Goal: Task Accomplishment & Management: Use online tool/utility

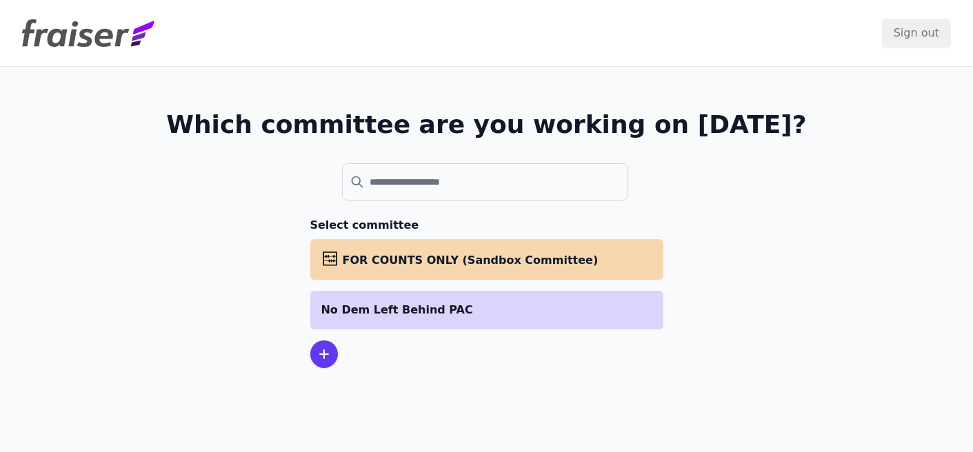
click at [395, 322] on li "No Dem Left Behind PAC" at bounding box center [486, 310] width 353 height 39
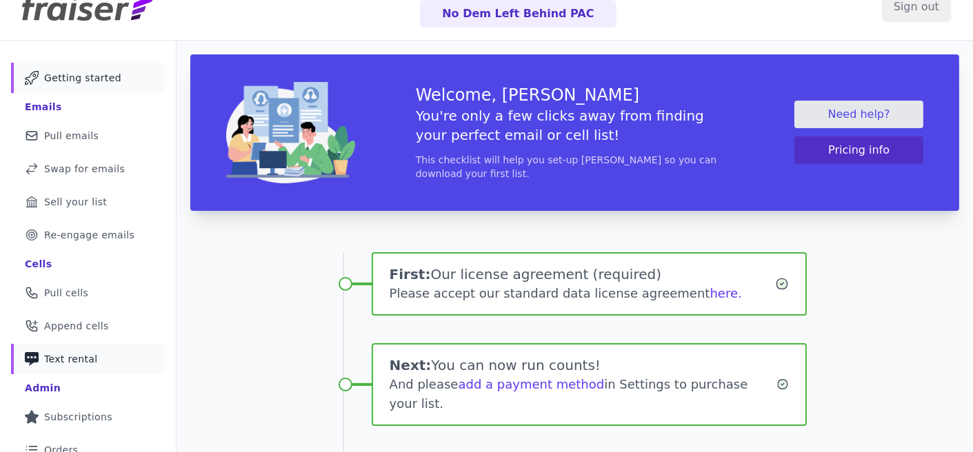
scroll to position [39, 0]
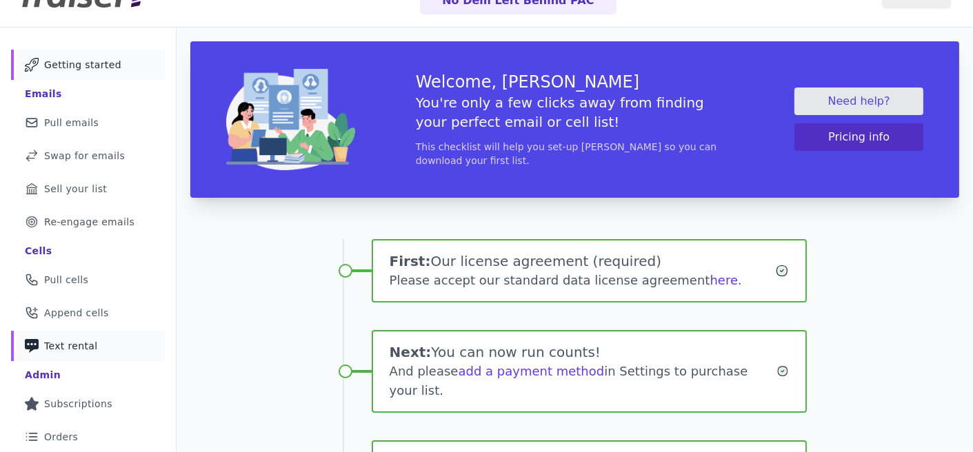
click at [74, 342] on span "Text rental" at bounding box center [71, 346] width 54 height 14
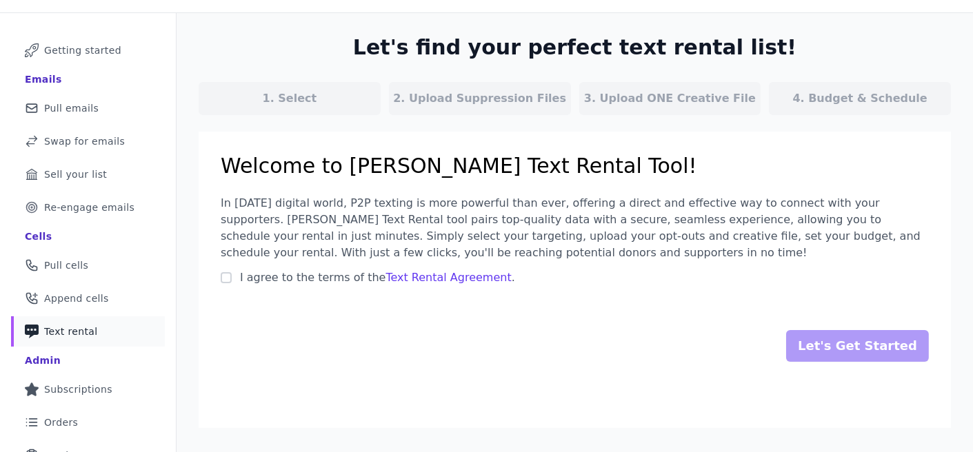
scroll to position [57, 0]
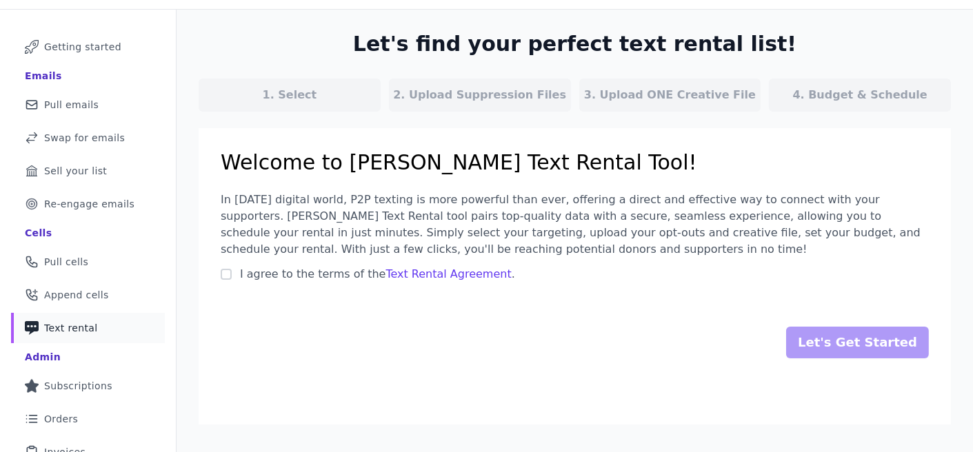
click at [309, 270] on span "I agree to the terms of the Text Rental Agreement ." at bounding box center [377, 273] width 275 height 13
click at [232, 270] on input "I agree to the terms of the Text Rental Agreement ." at bounding box center [226, 274] width 11 height 11
checkbox input "true"
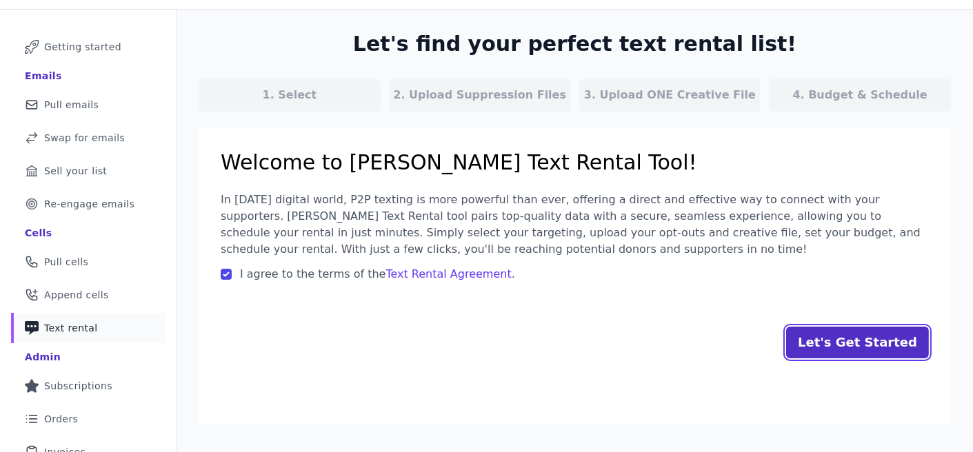
click at [825, 341] on input "Let's Get Started" at bounding box center [857, 343] width 143 height 32
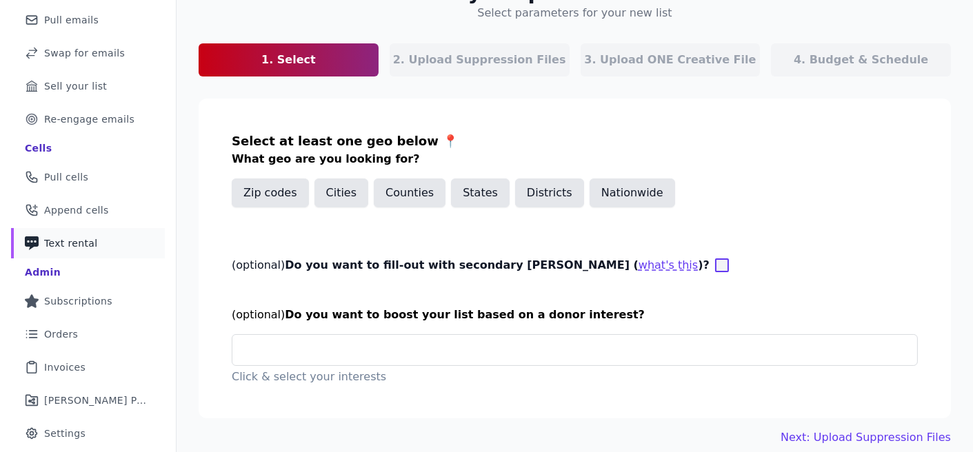
scroll to position [143, 0]
click at [634, 194] on button "Nationwide" at bounding box center [631, 192] width 85 height 29
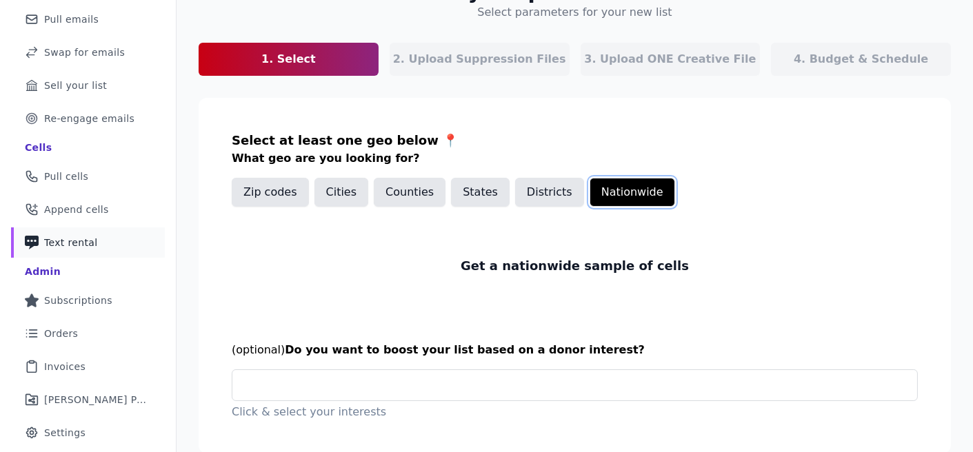
scroll to position [191, 0]
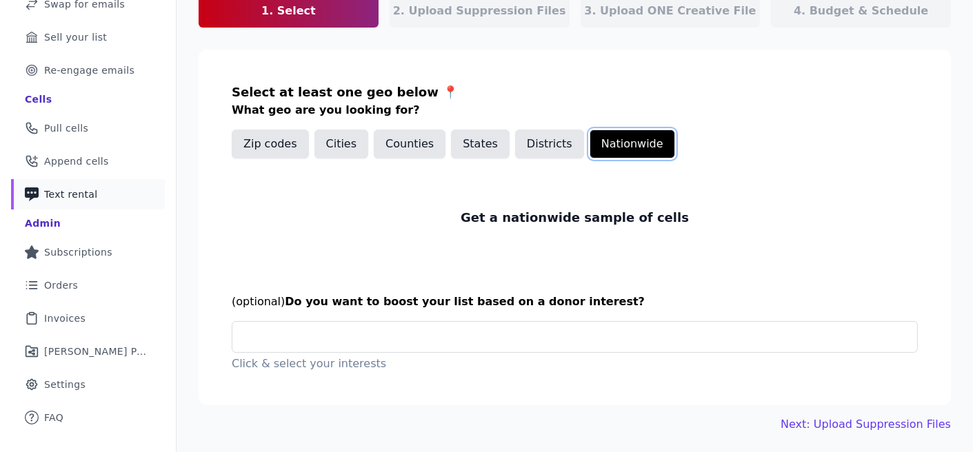
click at [648, 143] on button "Nationwide" at bounding box center [631, 144] width 85 height 29
click at [534, 344] on div at bounding box center [579, 337] width 673 height 30
click at [538, 371] on section "Select at least one geo below 📍 What geo are you looking for? Zip codes Cities …" at bounding box center [575, 228] width 752 height 356
click at [638, 148] on button "Nationwide" at bounding box center [631, 144] width 85 height 29
click at [529, 340] on input "text" at bounding box center [579, 337] width 673 height 17
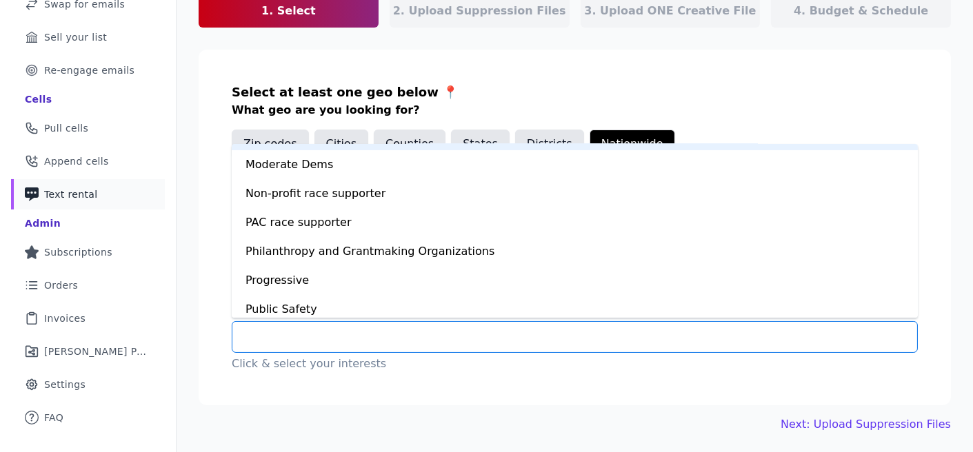
scroll to position [749, 0]
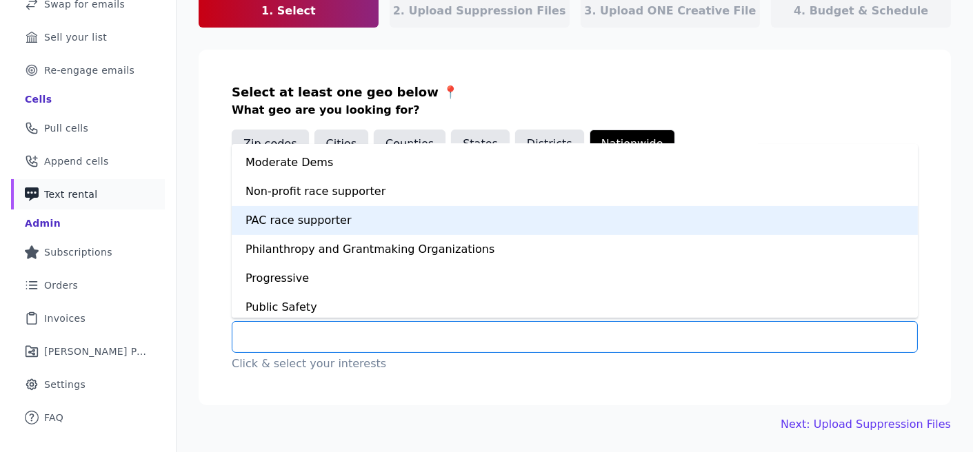
click at [543, 214] on div "PAC race supporter" at bounding box center [575, 220] width 686 height 29
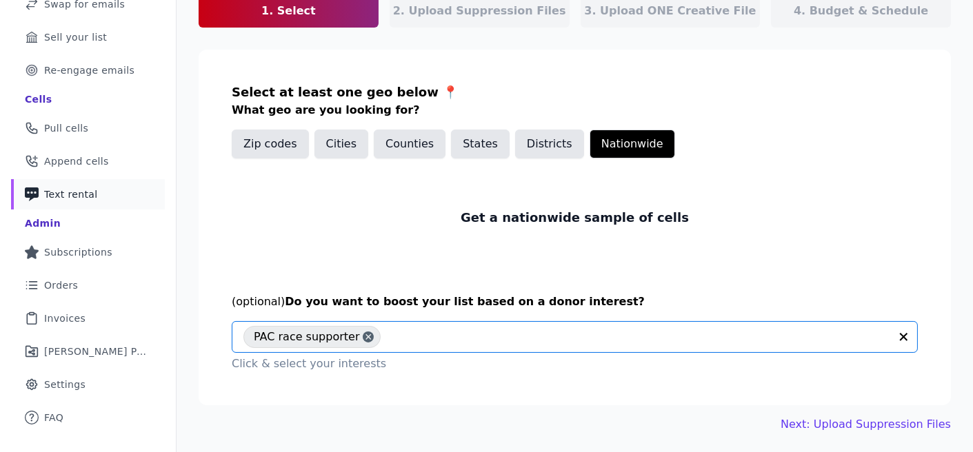
click at [531, 332] on input "text" at bounding box center [638, 337] width 502 height 17
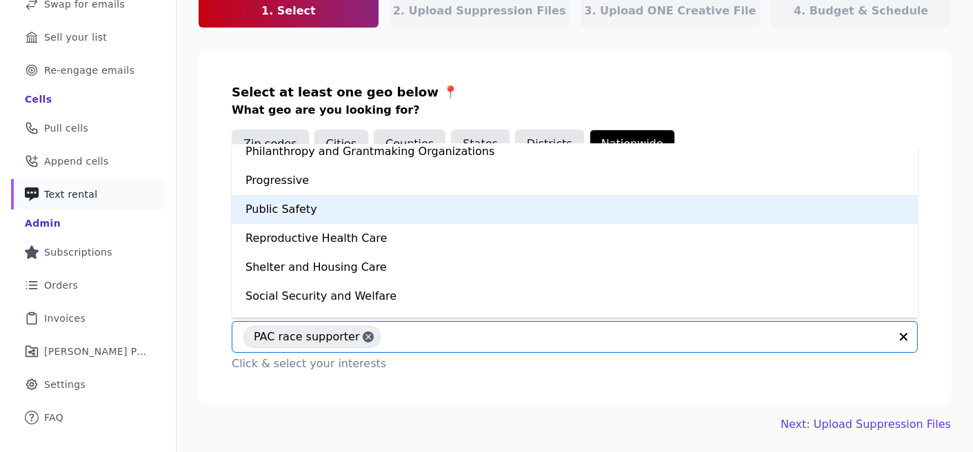
scroll to position [824, 0]
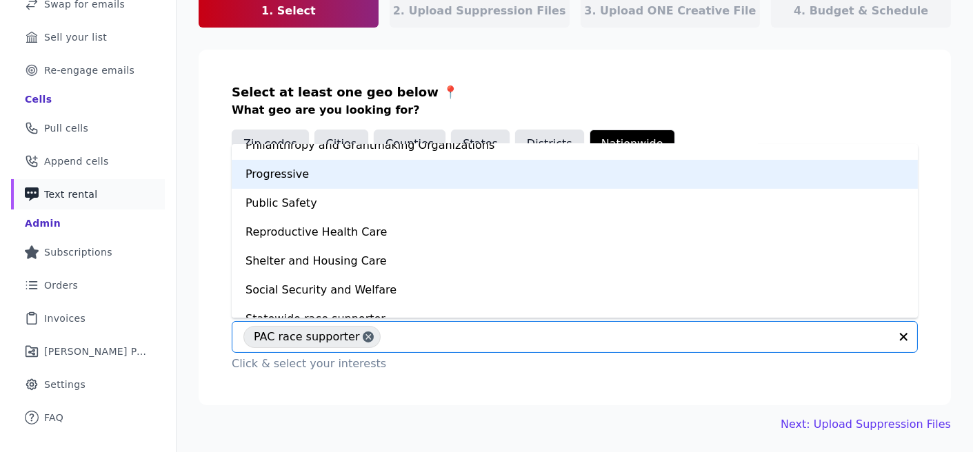
click at [469, 179] on div "Progressive" at bounding box center [575, 174] width 686 height 29
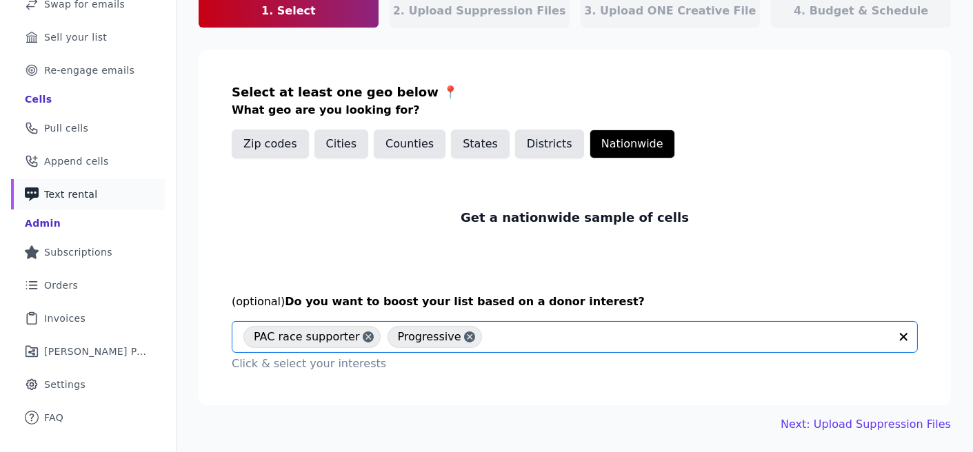
click at [536, 330] on input "text" at bounding box center [689, 337] width 401 height 17
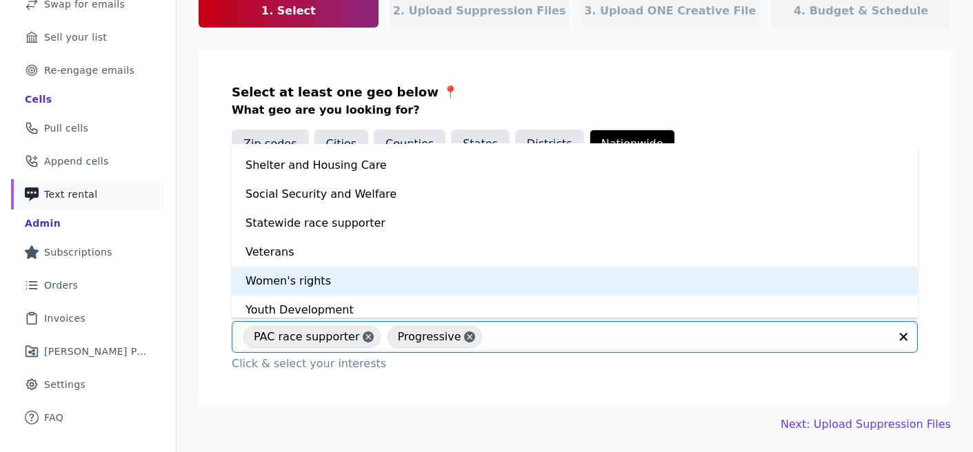
scroll to position [897, 0]
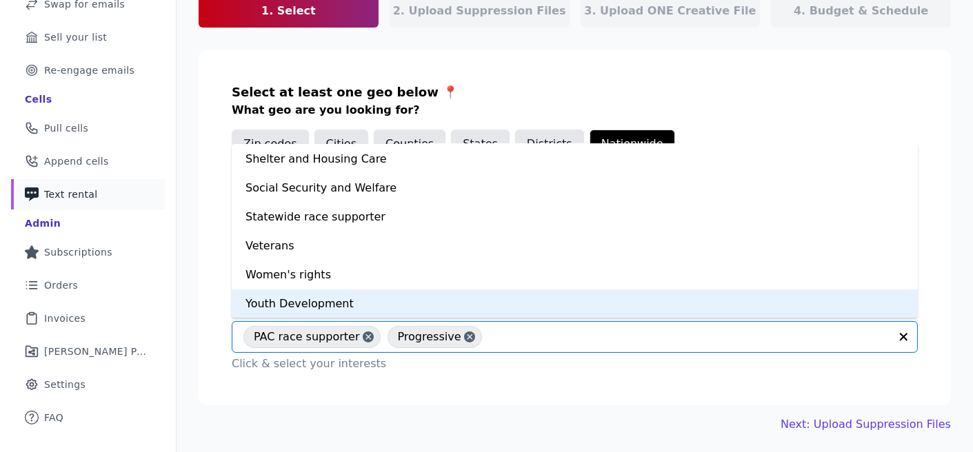
click at [551, 403] on section "Select at least one geo below 📍 What geo are you looking for? Zip codes Cities …" at bounding box center [575, 228] width 752 height 356
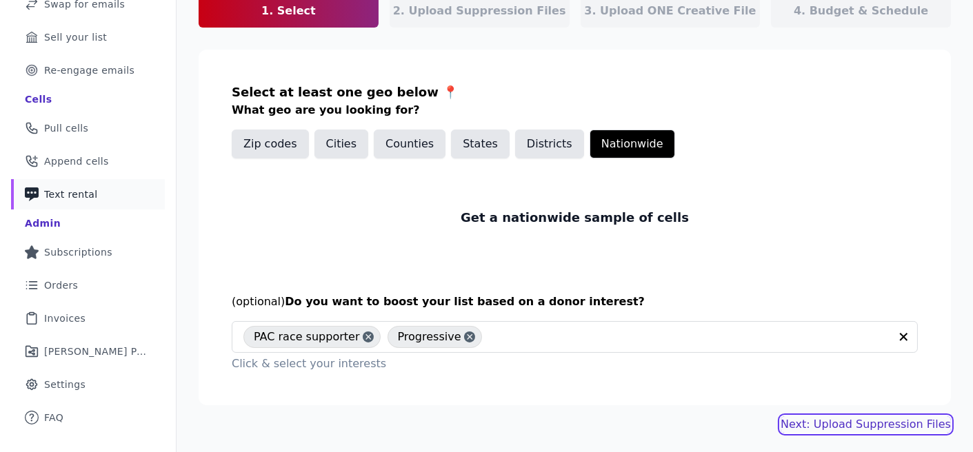
click at [822, 421] on link "Next: Upload Suppression Files" at bounding box center [865, 424] width 170 height 17
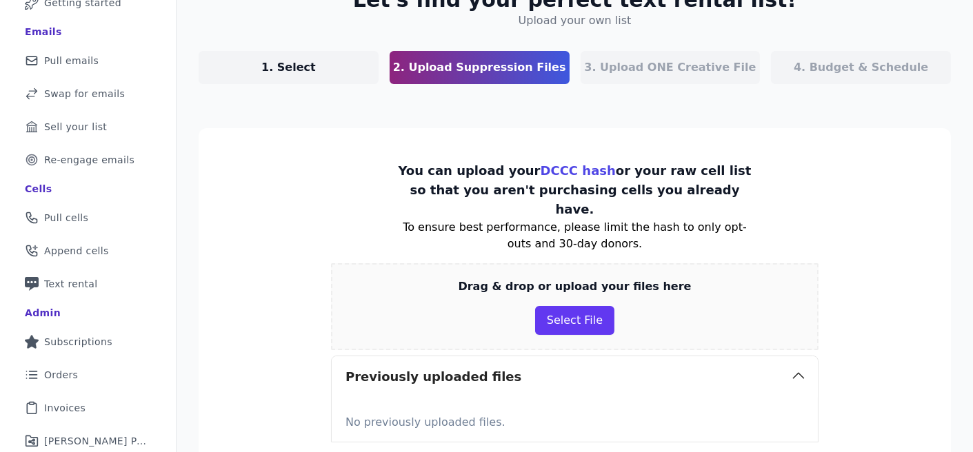
scroll to position [105, 0]
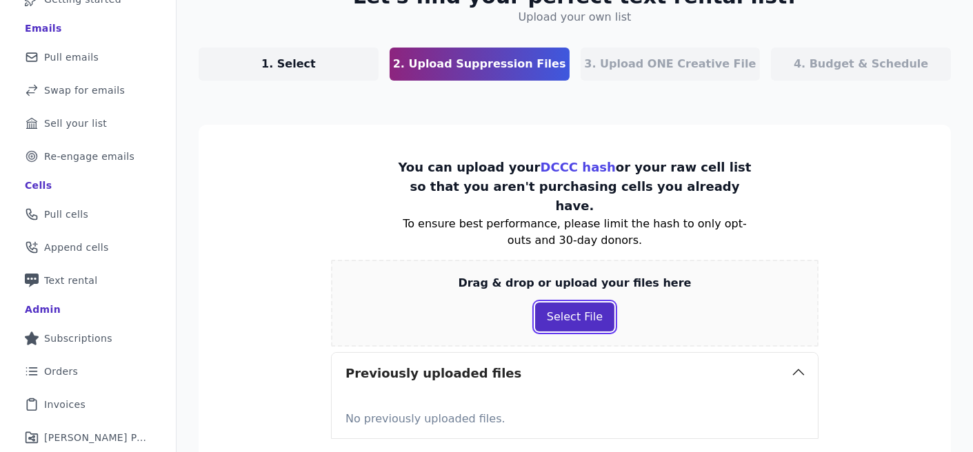
click at [596, 303] on button "Select File" at bounding box center [574, 317] width 79 height 29
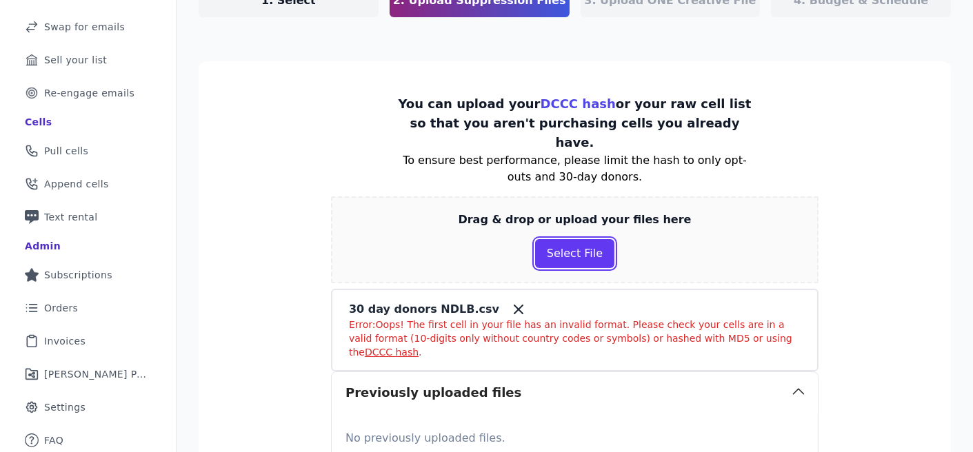
scroll to position [170, 0]
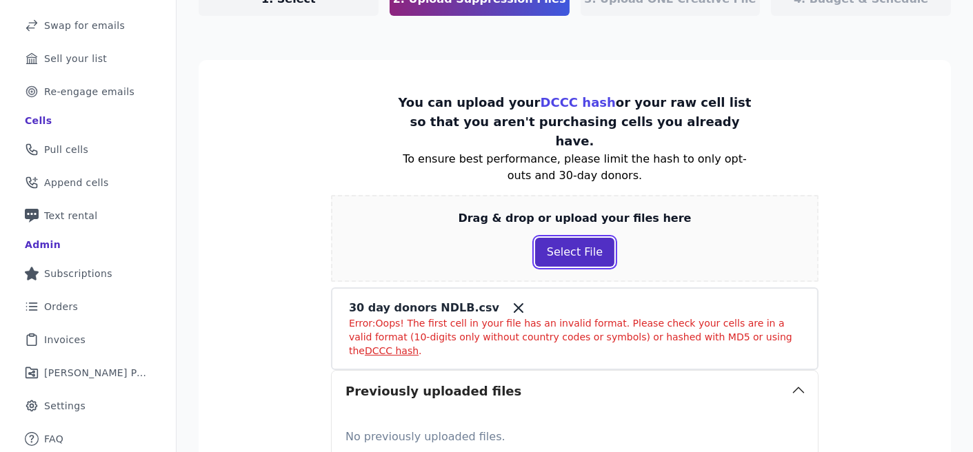
click at [564, 238] on button "Select File" at bounding box center [574, 252] width 79 height 29
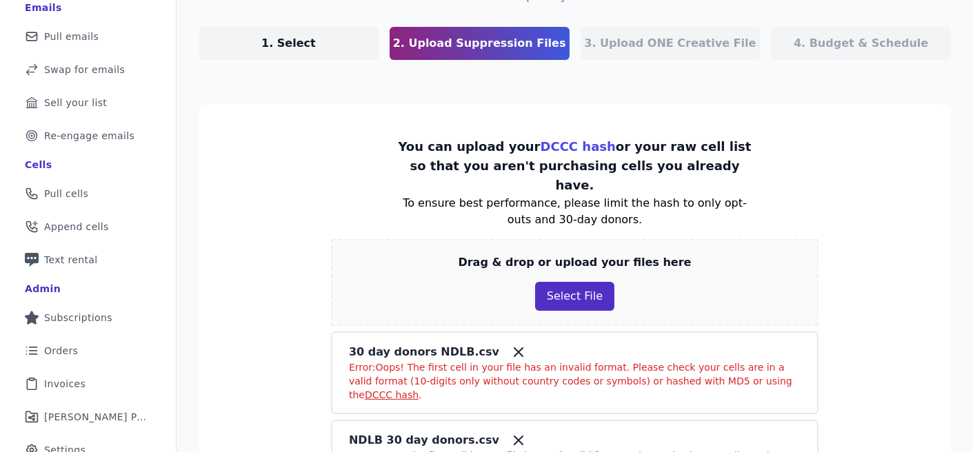
scroll to position [128, 0]
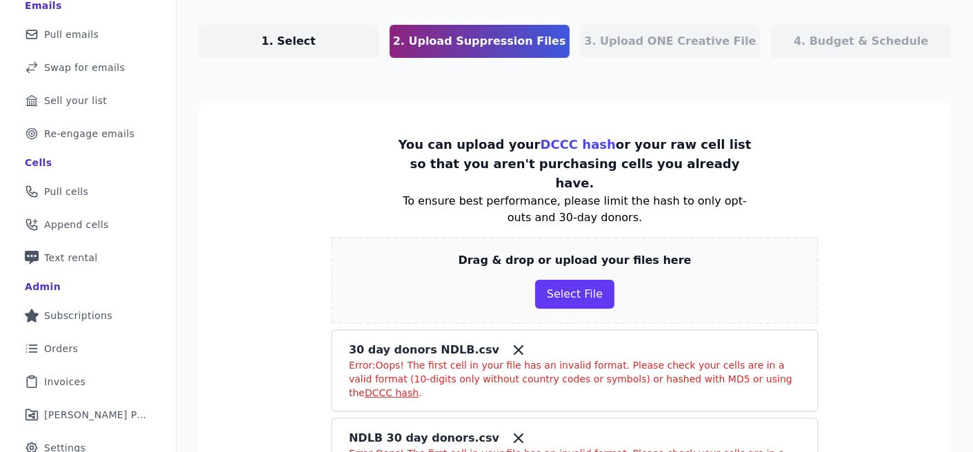
click at [510, 342] on icon at bounding box center [518, 350] width 17 height 17
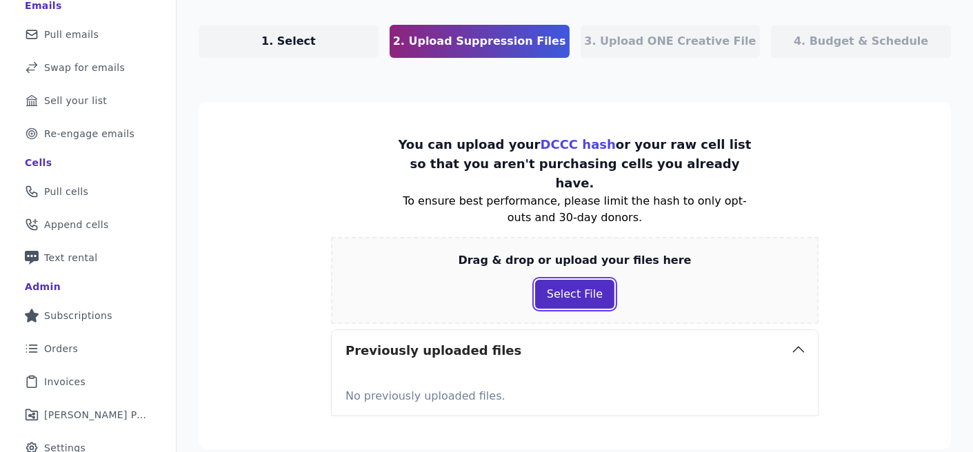
click at [579, 280] on button "Select File" at bounding box center [574, 294] width 79 height 29
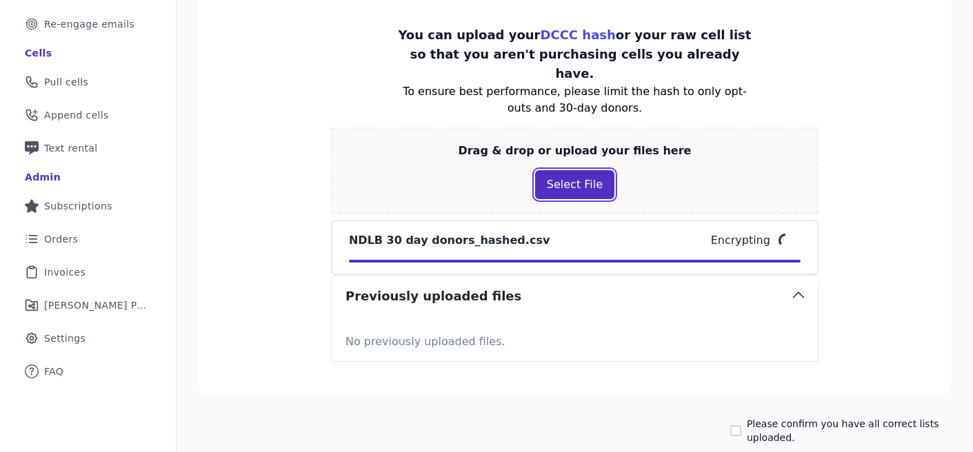
scroll to position [236, 0]
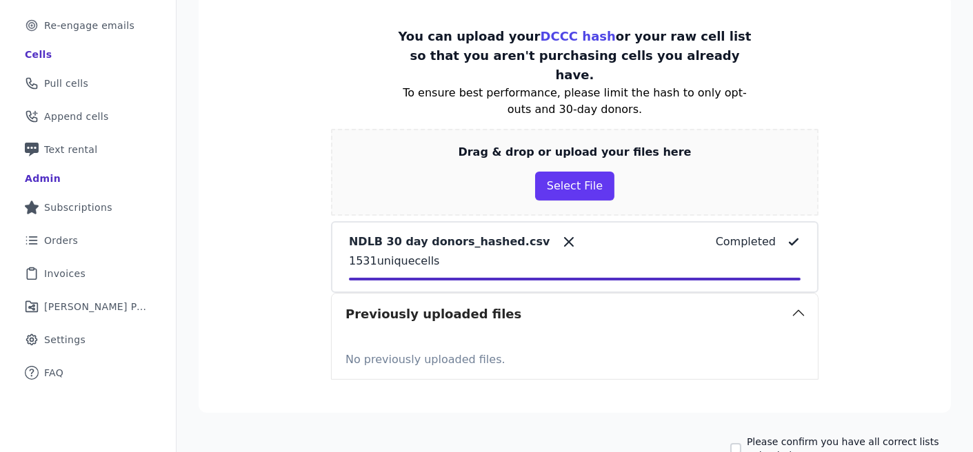
click at [767, 435] on label "Please confirm you have all correct lists uploaded." at bounding box center [849, 449] width 204 height 28
click at [741, 443] on input "Please confirm you have all correct lists uploaded." at bounding box center [735, 448] width 11 height 11
checkbox input "true"
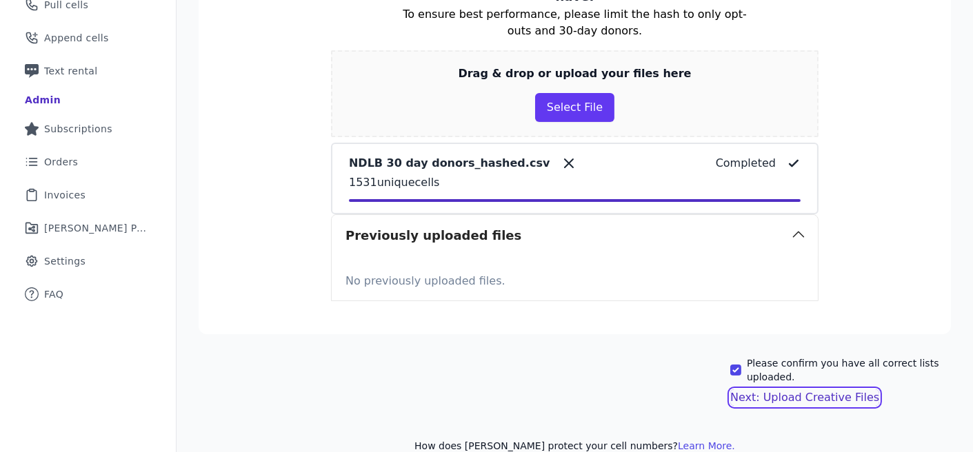
click at [800, 389] on button "Next: Upload Creative Files" at bounding box center [804, 397] width 149 height 17
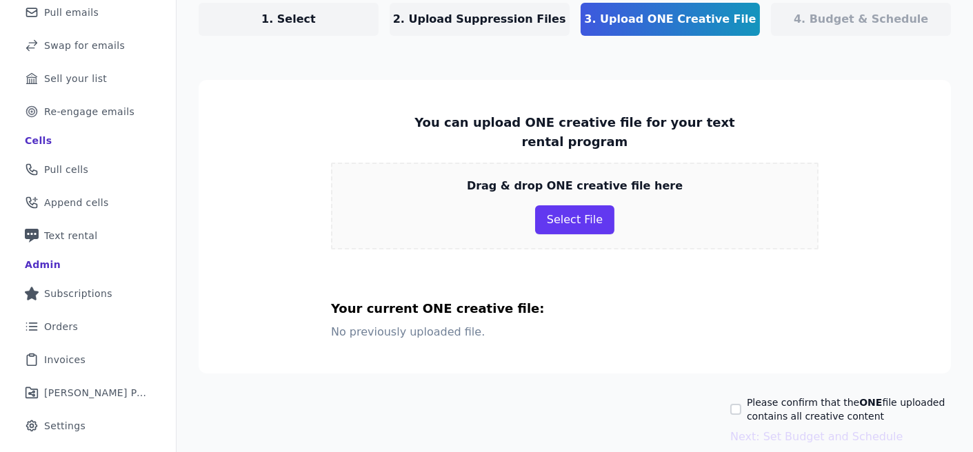
scroll to position [149, 0]
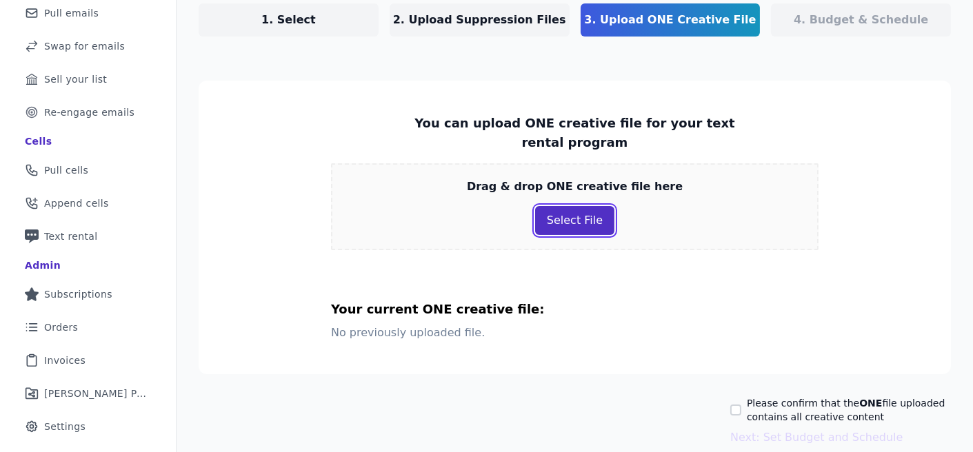
click at [585, 207] on button "Select File" at bounding box center [574, 220] width 79 height 29
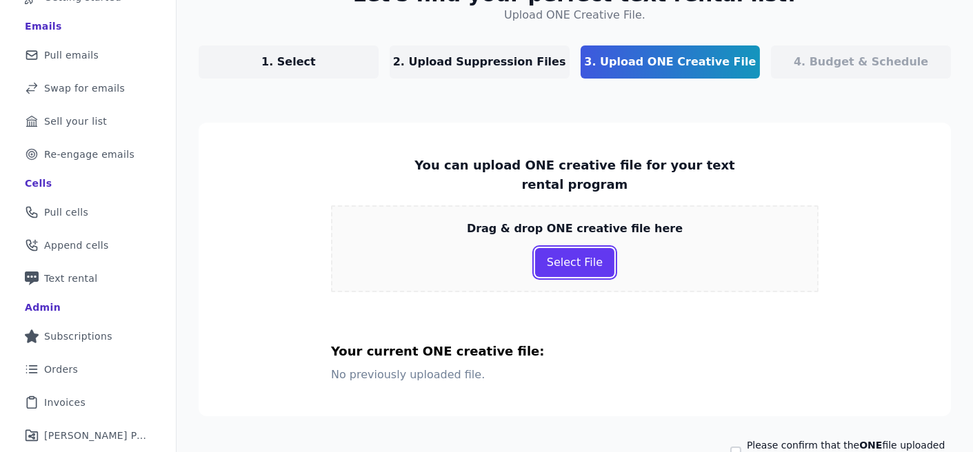
scroll to position [108, 0]
click at [587, 247] on button "Select File" at bounding box center [574, 261] width 79 height 29
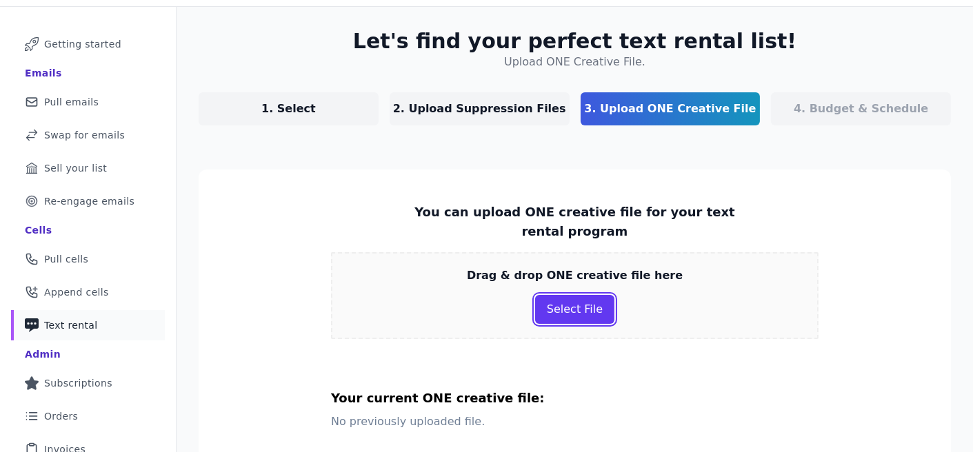
scroll to position [40, 0]
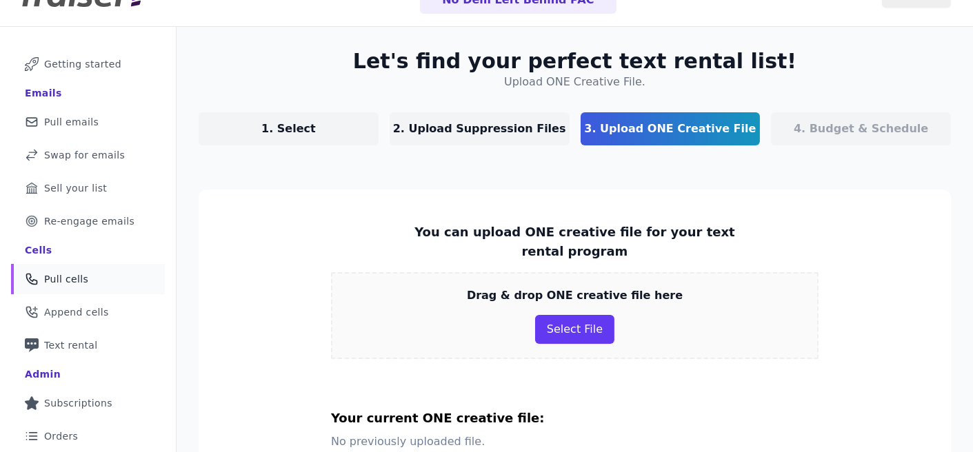
click at [104, 281] on link "Phone Icon Outline of a phone Pull cells" at bounding box center [88, 279] width 154 height 30
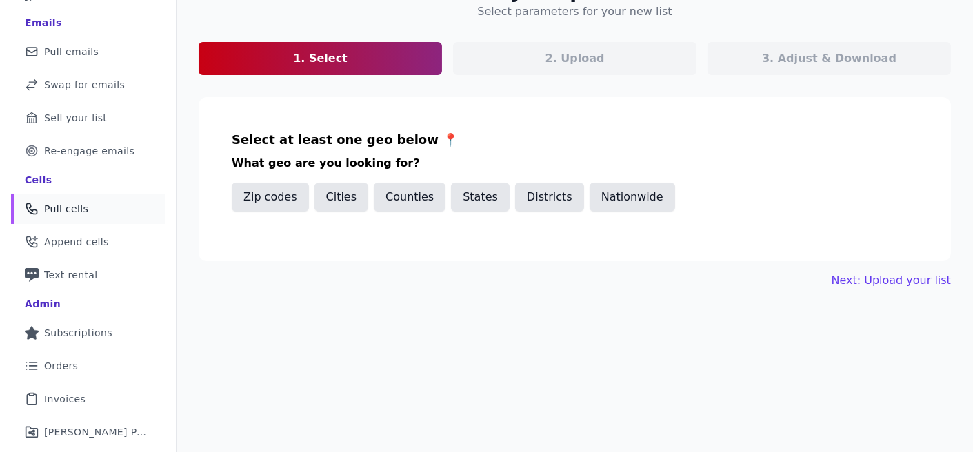
scroll to position [133, 0]
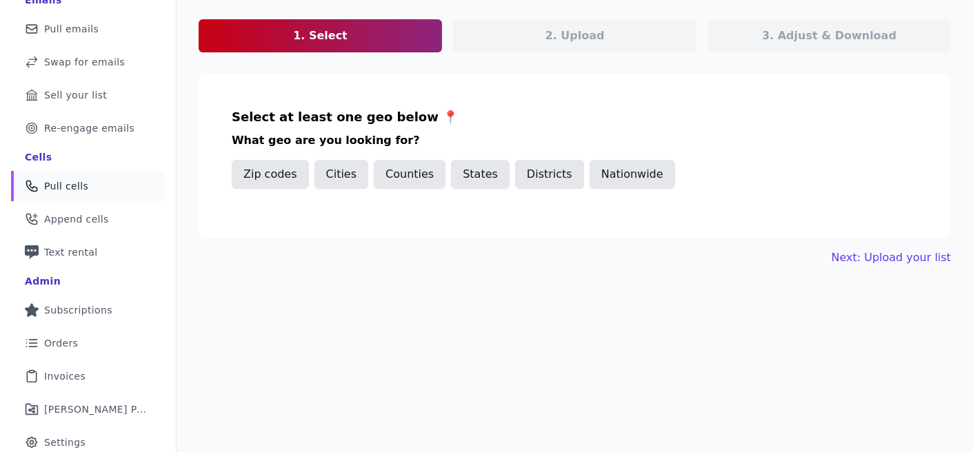
click at [632, 188] on div "Nationwide" at bounding box center [631, 177] width 85 height 34
click at [632, 177] on button "Nationwide" at bounding box center [631, 174] width 85 height 29
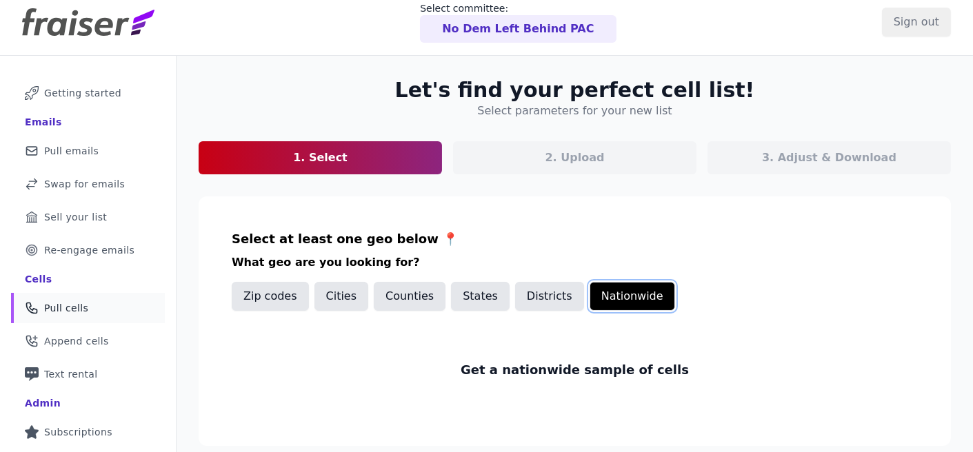
scroll to position [14, 0]
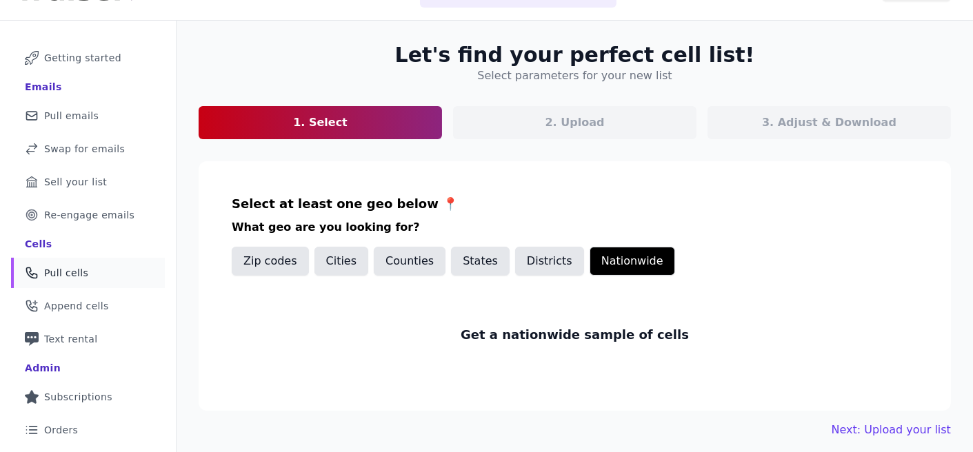
scroll to position [47, 0]
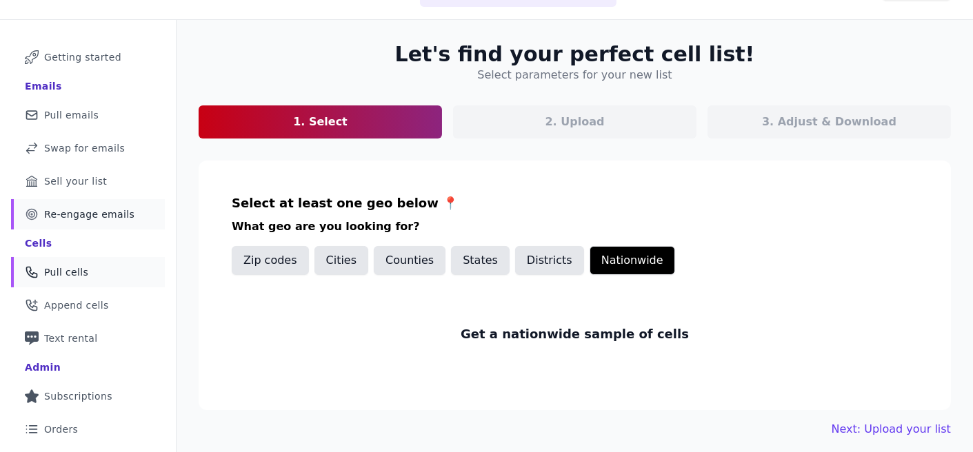
click at [103, 215] on span "Re-engage emails" at bounding box center [89, 214] width 90 height 14
